Goal: Task Accomplishment & Management: Use online tool/utility

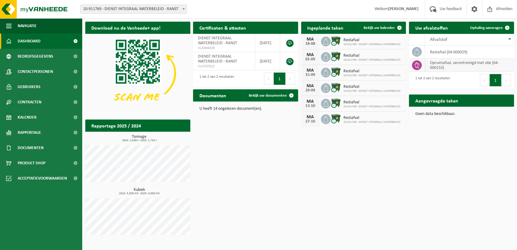
click at [466, 65] on td "opruimafval, verontreinigd met olie (04-000153)" at bounding box center [469, 64] width 89 height 13
click at [417, 65] on icon at bounding box center [417, 65] width 6 height 6
drag, startPoint x: 437, startPoint y: 65, endPoint x: 452, endPoint y: 61, distance: 16.0
click at [452, 61] on td "opruimafval, verontreinigd met olie (04-000153)" at bounding box center [469, 64] width 89 height 13
click at [443, 99] on h2 "Aangevraagde taken" at bounding box center [436, 100] width 55 height 12
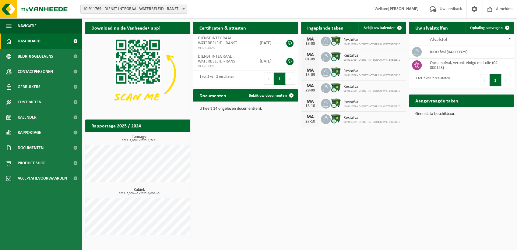
click at [440, 104] on h2 "Aangevraagde taken" at bounding box center [436, 100] width 55 height 12
click at [261, 97] on span "Bekijk uw documenten" at bounding box center [268, 95] width 38 height 4
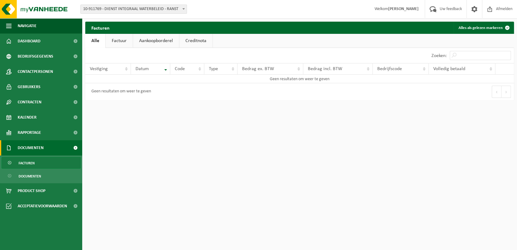
click at [121, 41] on link "Factuur" at bounding box center [119, 41] width 27 height 14
click at [162, 43] on link "Aankoopborderel" at bounding box center [157, 41] width 46 height 14
click at [195, 44] on link "Creditnota" at bounding box center [198, 41] width 33 height 14
click at [92, 41] on link "Alle" at bounding box center [95, 41] width 20 height 14
click at [39, 42] on span "Dashboard" at bounding box center [29, 40] width 23 height 15
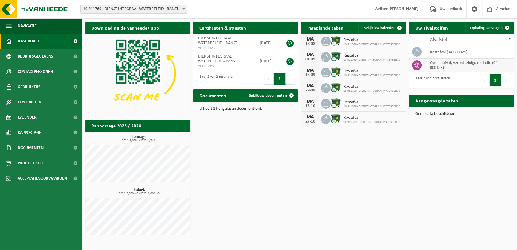
click at [458, 65] on td "opruimafval, verontreinigd met olie (04-000153)" at bounding box center [469, 64] width 89 height 13
click at [492, 27] on span "Ophaling aanvragen" at bounding box center [486, 28] width 33 height 4
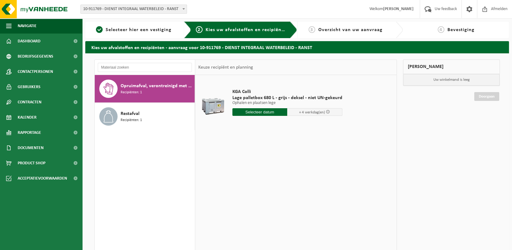
click at [265, 111] on input "text" at bounding box center [259, 112] width 55 height 8
click at [39, 131] on span "Rapportage" at bounding box center [29, 132] width 23 height 15
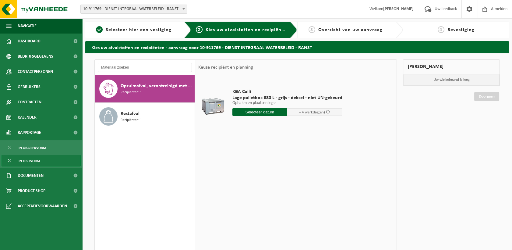
click at [32, 159] on span "In lijstvorm" at bounding box center [29, 161] width 21 height 12
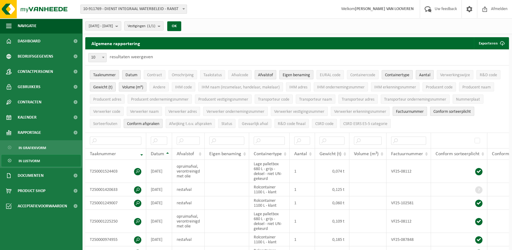
click at [166, 152] on th "Datum" at bounding box center [159, 154] width 26 height 12
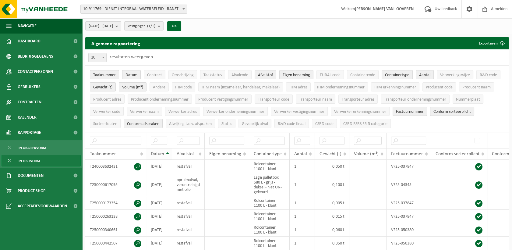
click at [166, 152] on th "Datum" at bounding box center [159, 154] width 26 height 12
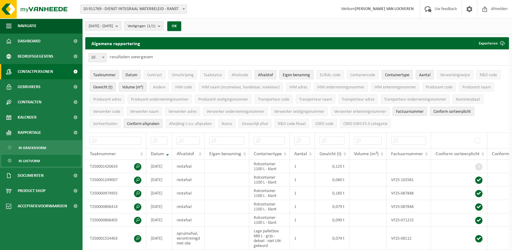
click at [29, 77] on span "Contactpersonen" at bounding box center [35, 71] width 35 height 15
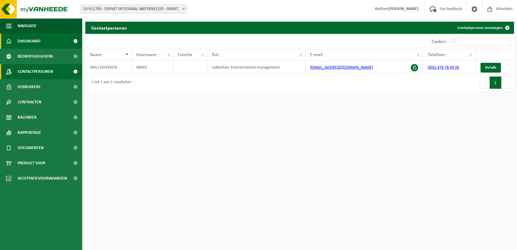
click at [43, 42] on link "Dashboard" at bounding box center [41, 40] width 82 height 15
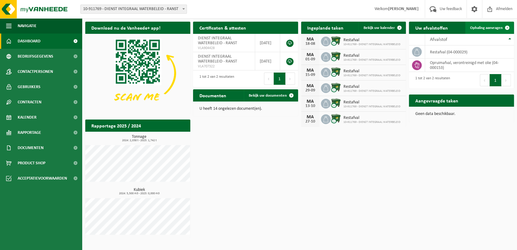
click at [498, 28] on span "Ophaling aanvragen" at bounding box center [486, 28] width 33 height 4
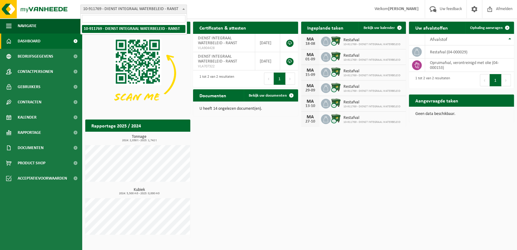
click at [183, 10] on span at bounding box center [184, 9] width 6 height 8
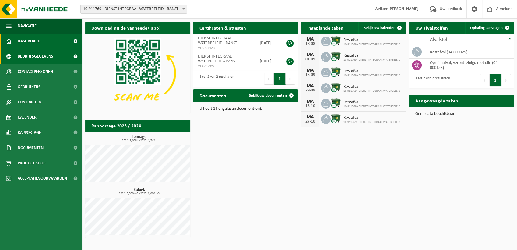
click at [39, 53] on span "Bedrijfsgegevens" at bounding box center [36, 56] width 36 height 15
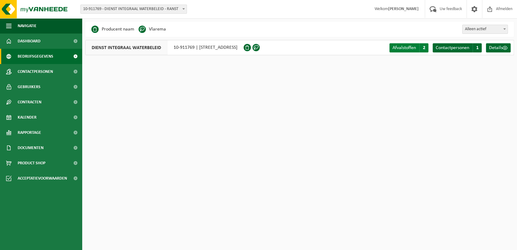
click at [401, 49] on span "Afvalstoffen" at bounding box center [403, 47] width 23 height 5
